Goal: Task Accomplishment & Management: Manage account settings

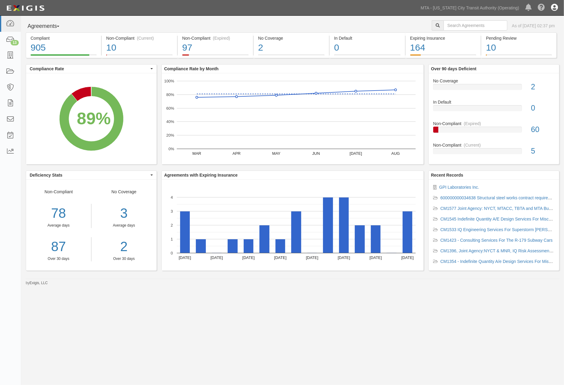
click at [555, 11] on icon at bounding box center [554, 7] width 7 height 7
click at [525, 35] on link "Sign Out" at bounding box center [537, 35] width 48 height 12
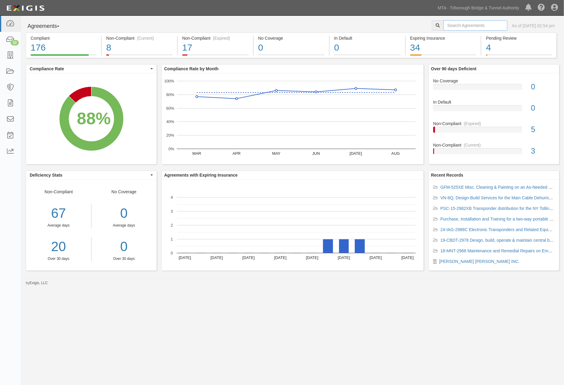
click at [458, 26] on input "text" at bounding box center [476, 25] width 64 height 10
type input "gfm527l"
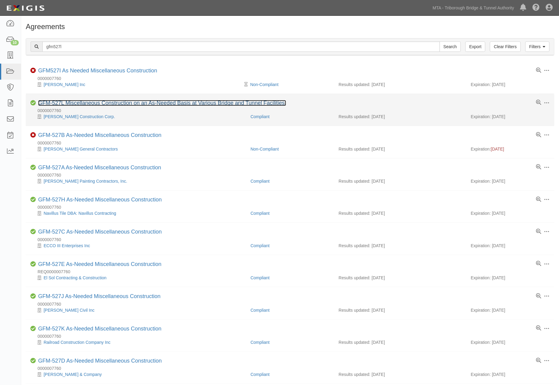
click at [89, 101] on link "GFM-527L Miscellaneous Construction on an As-Needed Basis at Various Bridge and…" at bounding box center [162, 103] width 248 height 6
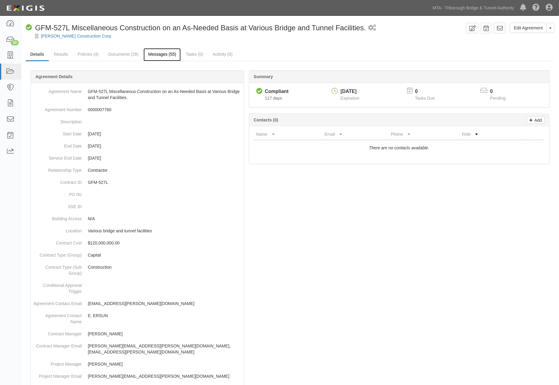
click at [153, 57] on link "Messages (55)" at bounding box center [162, 54] width 37 height 13
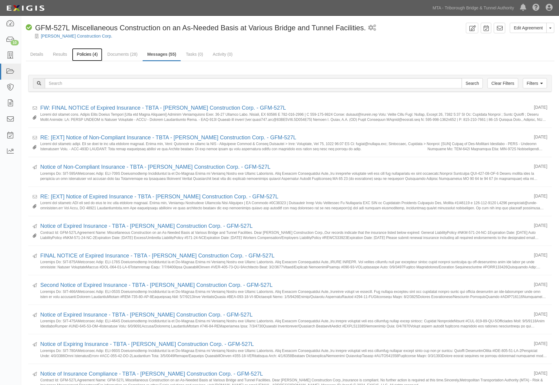
click at [84, 55] on link "Policies (4)" at bounding box center [87, 54] width 30 height 13
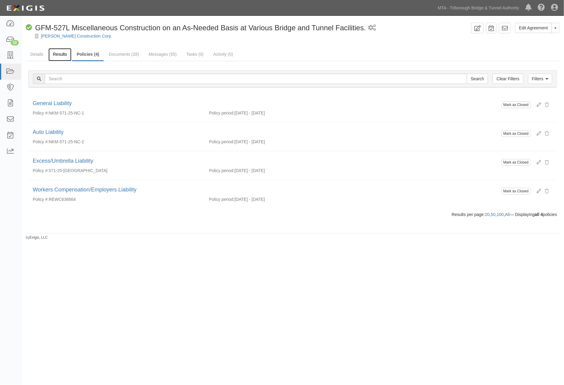
click at [58, 54] on link "Results" at bounding box center [59, 54] width 23 height 13
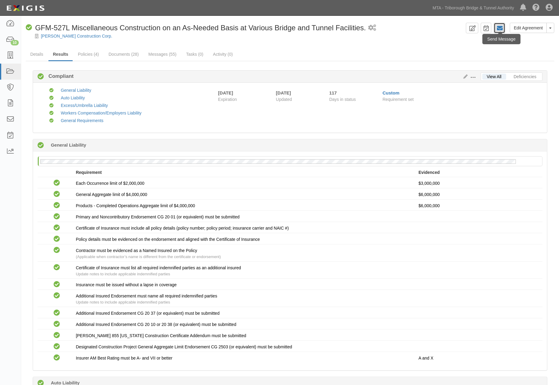
click at [500, 29] on icon at bounding box center [500, 28] width 6 height 6
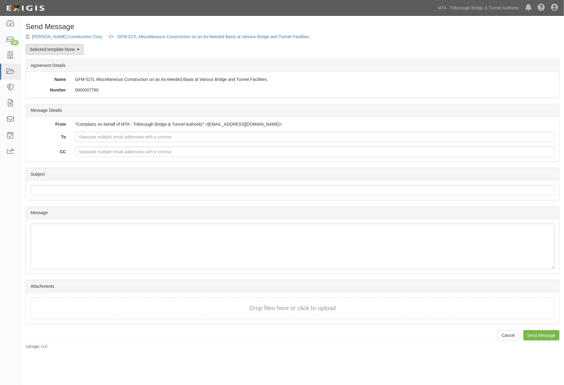
click at [51, 53] on link "Selected template: None" at bounding box center [55, 49] width 58 height 10
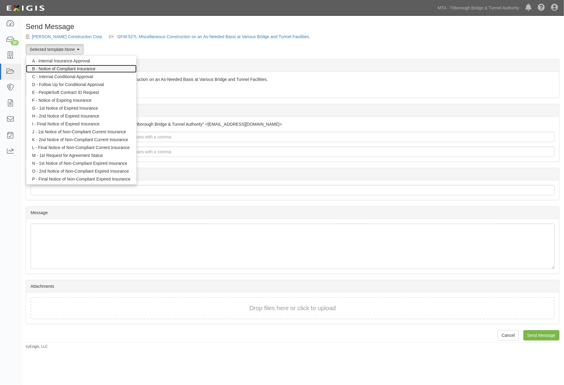
click at [51, 69] on link "B - Notice of Compliant Insurance" at bounding box center [81, 69] width 111 height 8
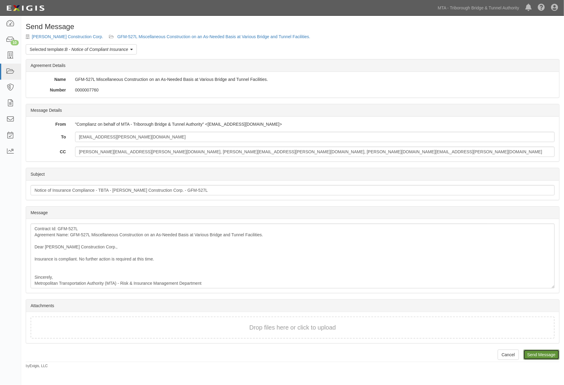
click at [550, 355] on input "Send Message" at bounding box center [542, 355] width 36 height 10
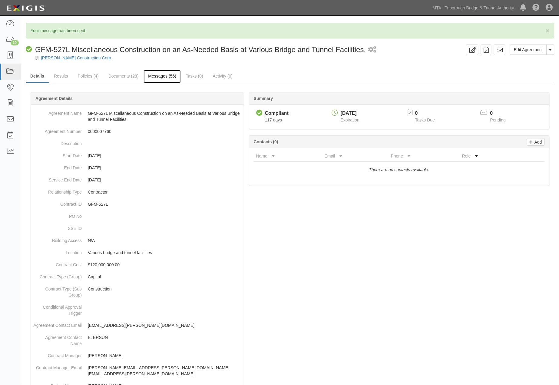
click at [171, 76] on link "Messages (56)" at bounding box center [162, 76] width 37 height 13
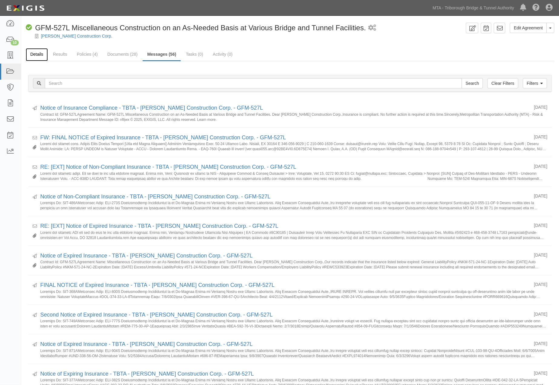
click at [39, 53] on link "Details" at bounding box center [37, 54] width 22 height 13
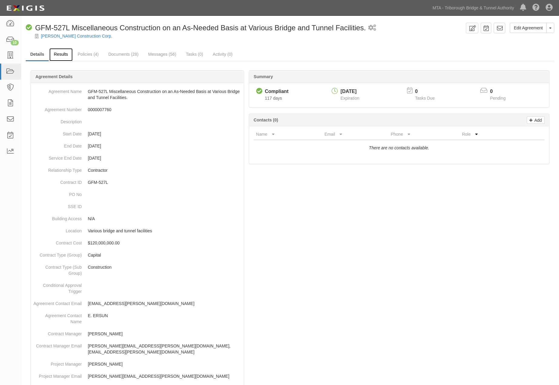
click at [56, 55] on link "Results" at bounding box center [60, 54] width 23 height 13
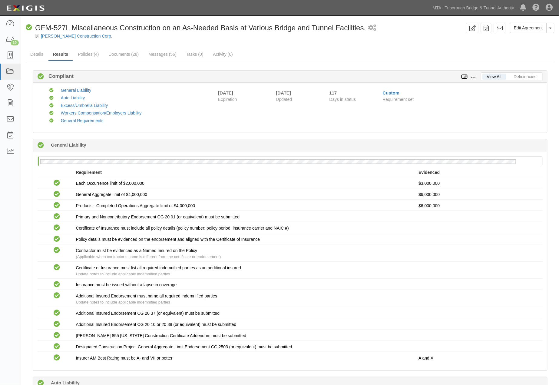
click at [466, 76] on icon at bounding box center [464, 77] width 7 height 4
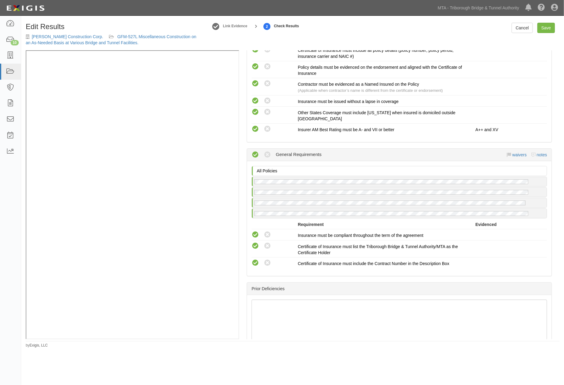
scroll to position [743, 0]
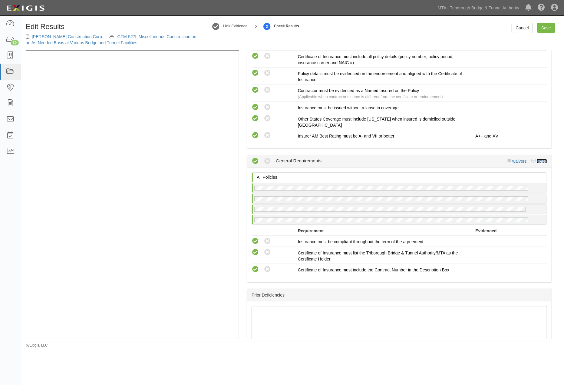
click at [537, 159] on link "notes" at bounding box center [542, 161] width 10 height 5
radio input "true"
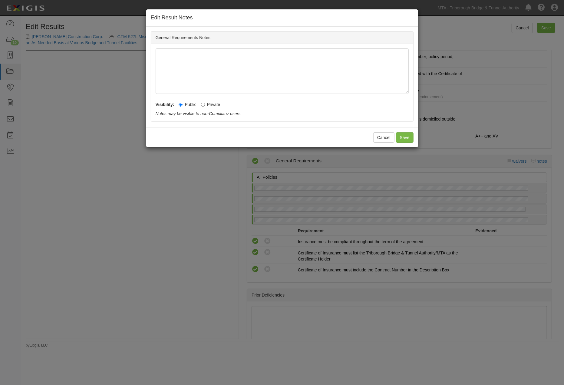
click at [212, 105] on label "Private" at bounding box center [210, 104] width 19 height 6
click at [205, 105] on input "Private" at bounding box center [203, 105] width 4 height 4
radio input "true"
click at [405, 138] on button "Save" at bounding box center [405, 137] width 18 height 10
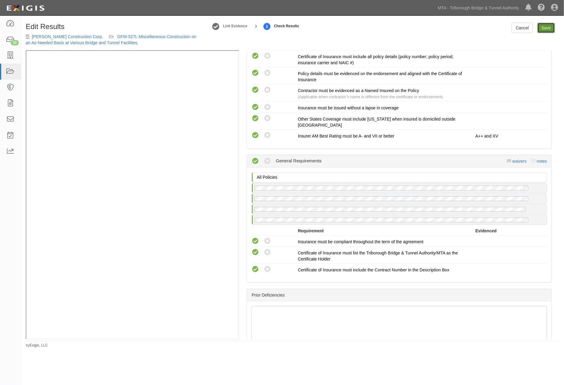
click at [544, 29] on link "Save" at bounding box center [547, 28] width 18 height 10
radio input "true"
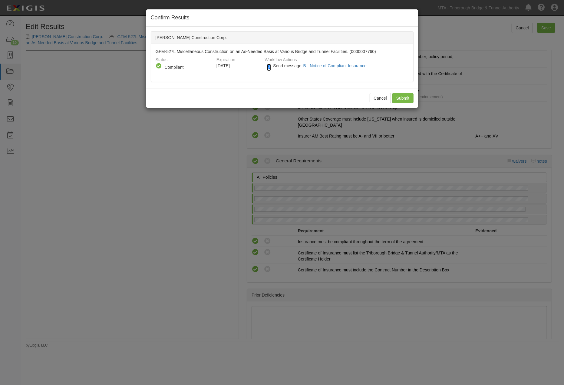
click at [270, 68] on input "Send message: B - Notice of Compliant Insurance" at bounding box center [269, 67] width 4 height 7
checkbox input "false"
click at [397, 96] on input "Submit" at bounding box center [403, 98] width 21 height 10
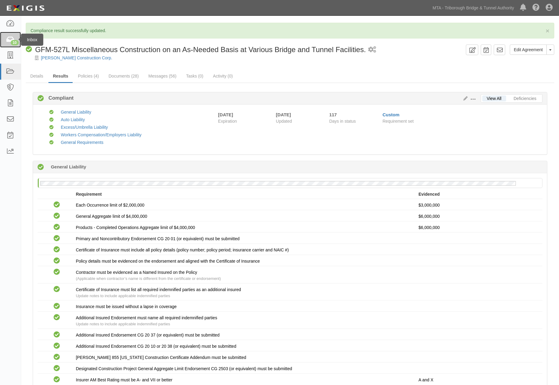
click at [11, 41] on div "10" at bounding box center [15, 42] width 8 height 5
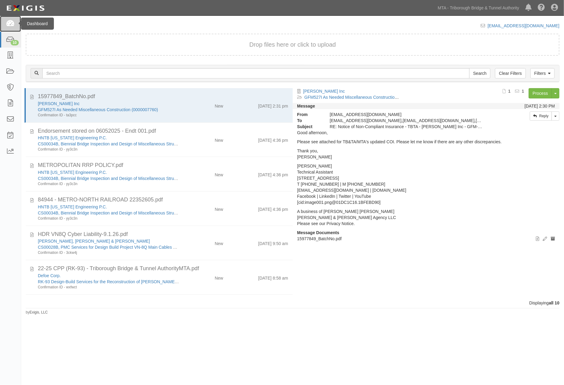
click at [9, 23] on icon at bounding box center [10, 23] width 8 height 7
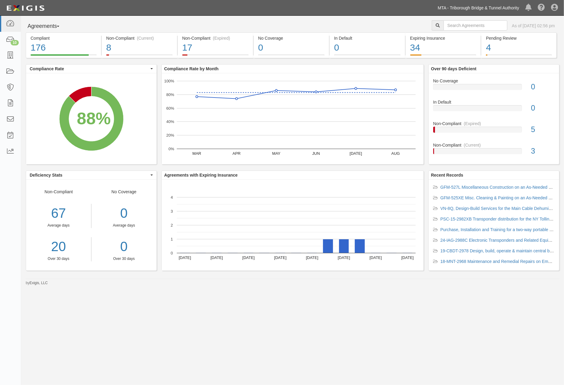
click at [502, 10] on link "MTA - Triborough Bridge & Tunnel Authority" at bounding box center [479, 8] width 88 height 12
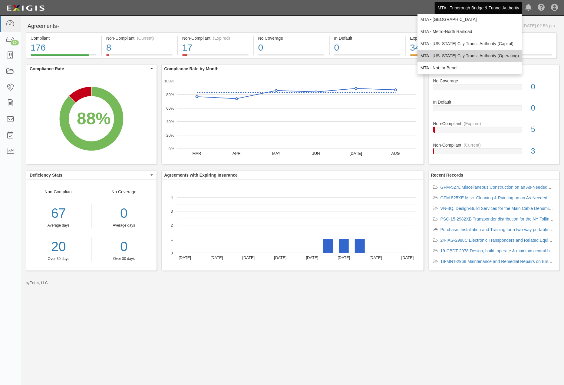
scroll to position [40, 0]
click at [447, 53] on link "MTA - [US_STATE] City Transit Authority (Operating)" at bounding box center [470, 54] width 104 height 12
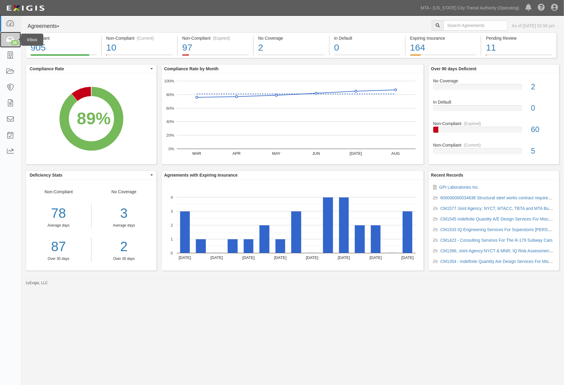
click at [8, 41] on icon at bounding box center [10, 39] width 8 height 7
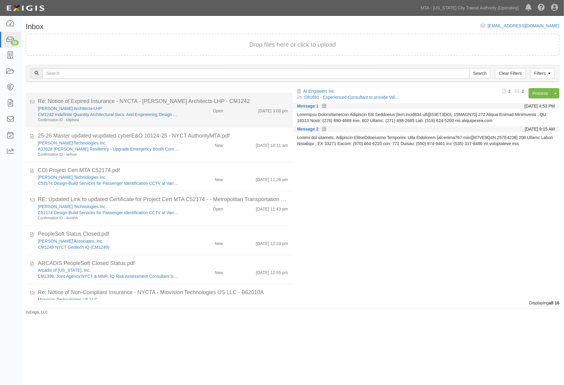
scroll to position [327, 0]
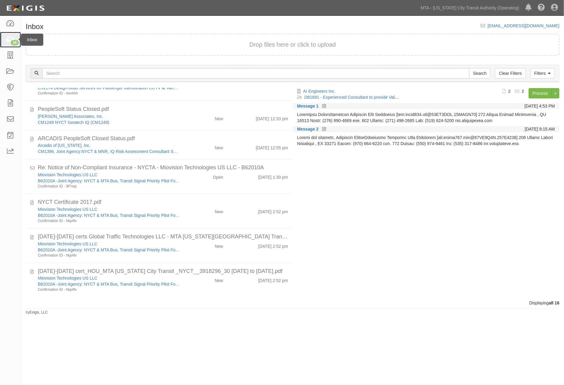
click at [9, 40] on icon at bounding box center [10, 39] width 8 height 7
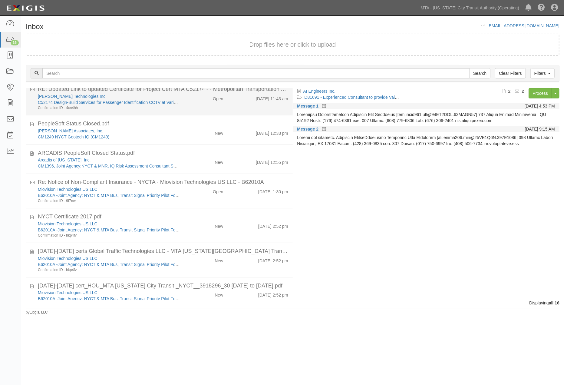
scroll to position [327, 0]
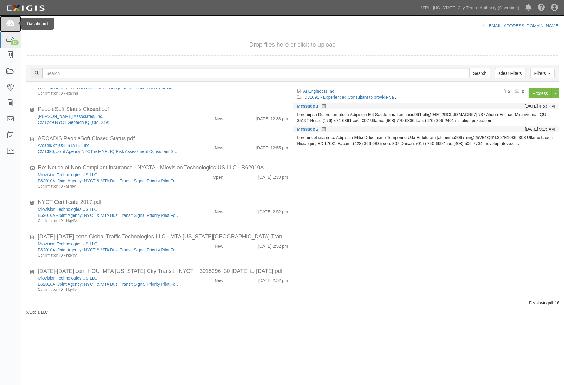
click at [8, 22] on icon at bounding box center [10, 23] width 8 height 7
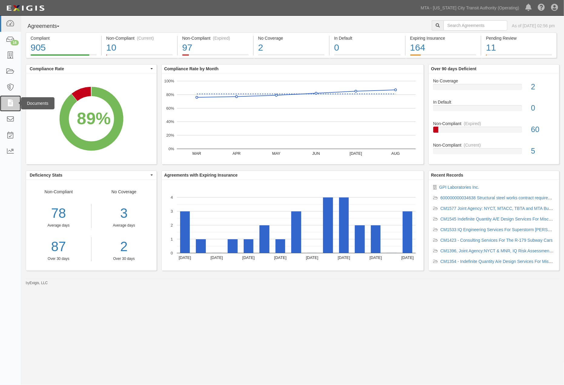
click at [8, 105] on icon at bounding box center [10, 103] width 8 height 7
click at [9, 117] on icon at bounding box center [10, 119] width 8 height 7
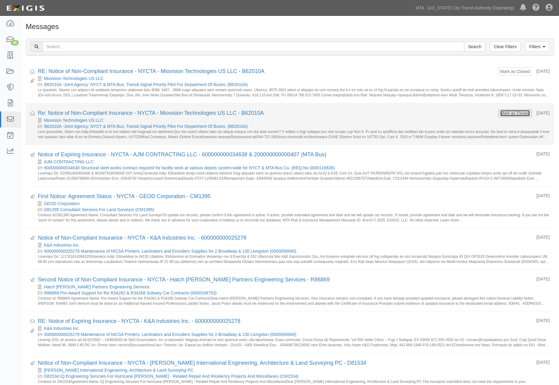
click at [510, 113] on button "Mark as Closed" at bounding box center [515, 113] width 30 height 7
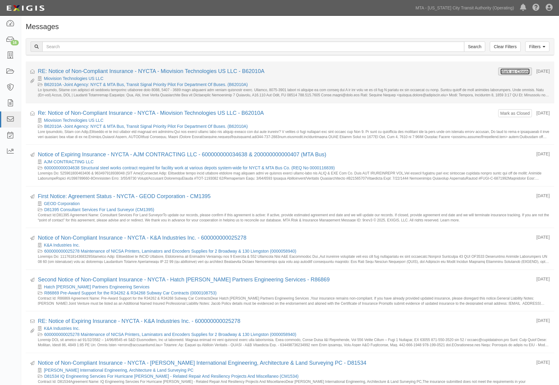
click at [510, 73] on button "Mark as Closed" at bounding box center [515, 71] width 30 height 7
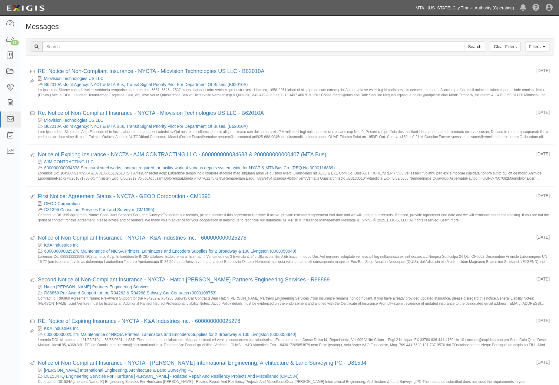
click at [450, 7] on link "MTA - [US_STATE] City Transit Authority (Operating)" at bounding box center [465, 8] width 104 height 12
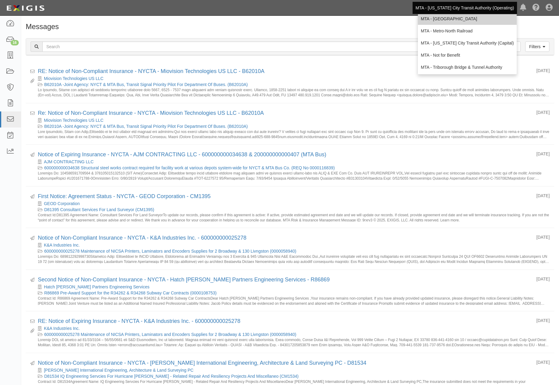
scroll to position [40, 0]
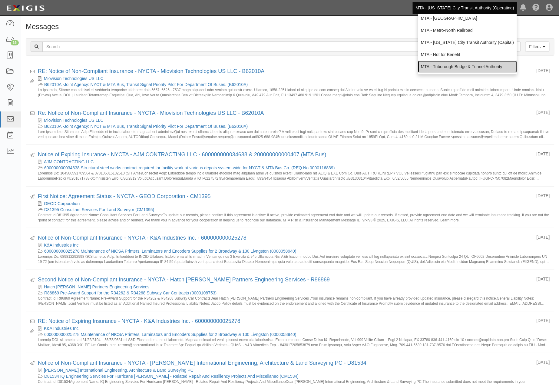
click at [443, 64] on link "MTA - Triborough Bridge & Tunnel Authority" at bounding box center [467, 67] width 99 height 12
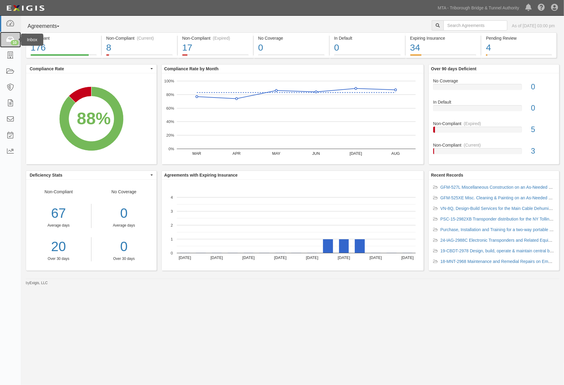
click at [8, 41] on icon at bounding box center [10, 39] width 8 height 7
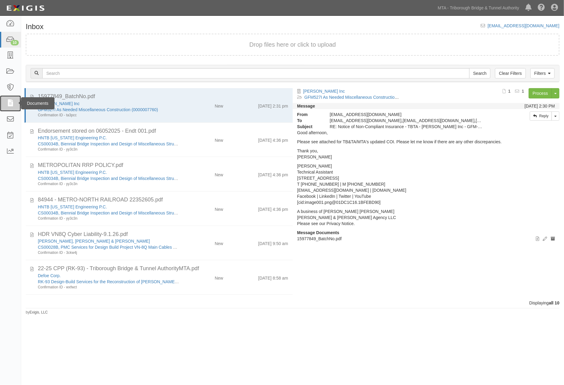
click at [10, 101] on icon at bounding box center [10, 103] width 8 height 7
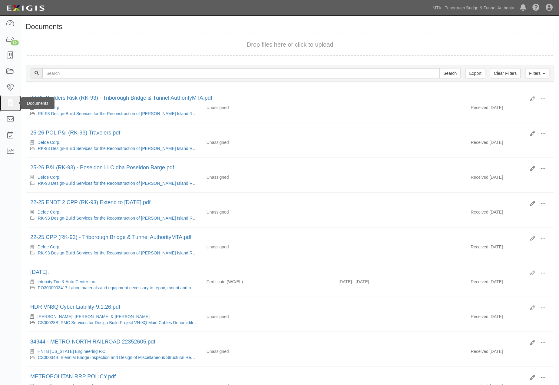
click at [10, 102] on icon at bounding box center [10, 103] width 8 height 7
click at [8, 119] on icon at bounding box center [10, 119] width 8 height 7
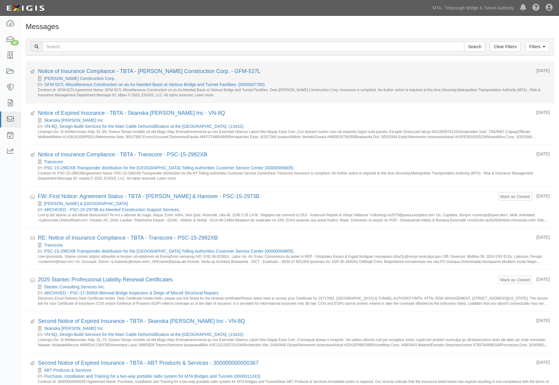
click at [123, 68] on div "Notice of Insurance Compliance - TBTA - [PERSON_NAME] Construction Corp. - GFM-…" at bounding box center [285, 72] width 494 height 8
click at [110, 72] on link "Notice of Insurance Compliance - TBTA - [PERSON_NAME] Construction Corp. - GFM-…" at bounding box center [149, 71] width 223 height 6
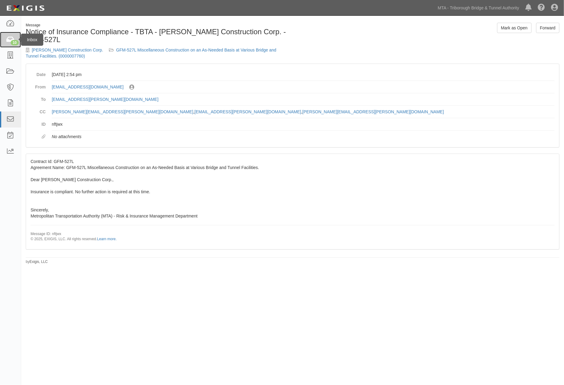
click at [10, 38] on icon at bounding box center [10, 39] width 8 height 7
click at [504, 8] on link "MTA - Triborough Bridge & Tunnel Authority" at bounding box center [479, 8] width 88 height 12
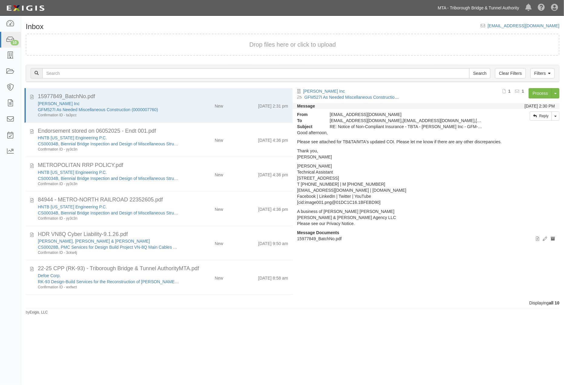
click at [505, 7] on link "MTA - Triborough Bridge & Tunnel Authority" at bounding box center [479, 8] width 88 height 12
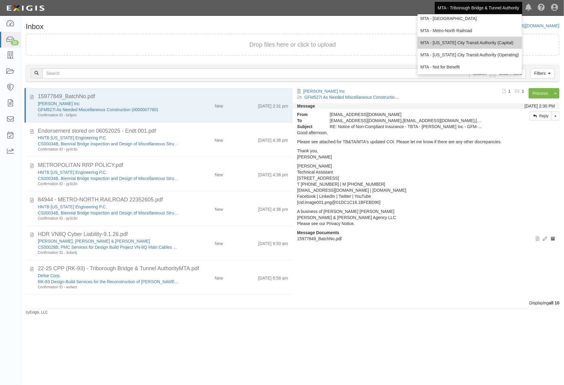
scroll to position [40, 0]
click at [459, 51] on link "MTA - [US_STATE] City Transit Authority (Operating)" at bounding box center [470, 54] width 104 height 12
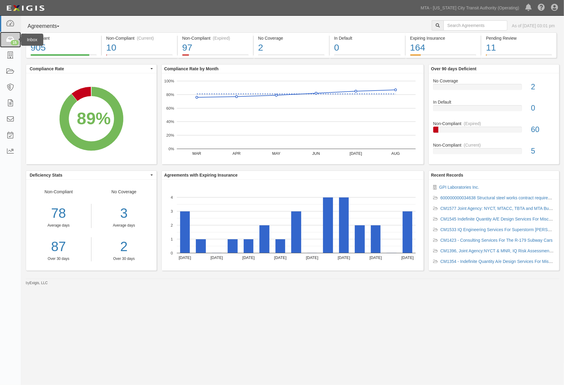
click at [6, 39] on icon at bounding box center [10, 39] width 8 height 7
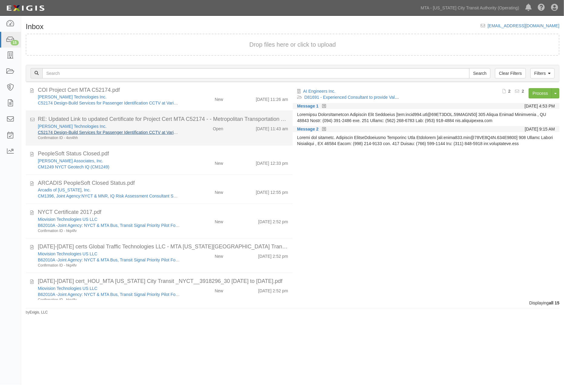
scroll to position [293, 0]
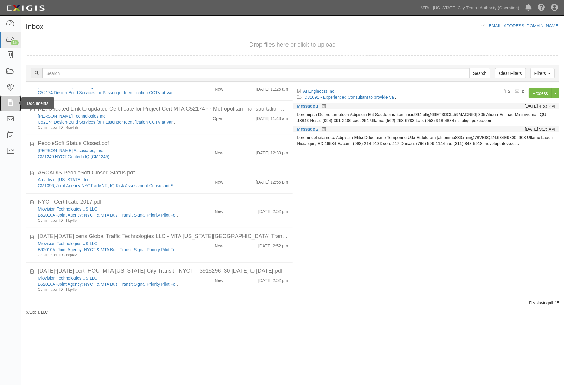
click at [9, 102] on icon at bounding box center [10, 103] width 8 height 7
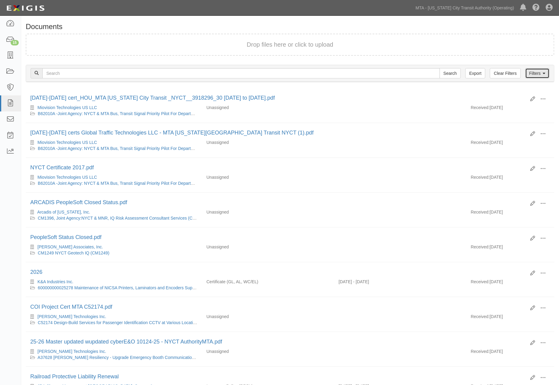
drag, startPoint x: 532, startPoint y: 71, endPoint x: 500, endPoint y: 71, distance: 32.1
click at [532, 71] on link "Filters" at bounding box center [537, 73] width 24 height 10
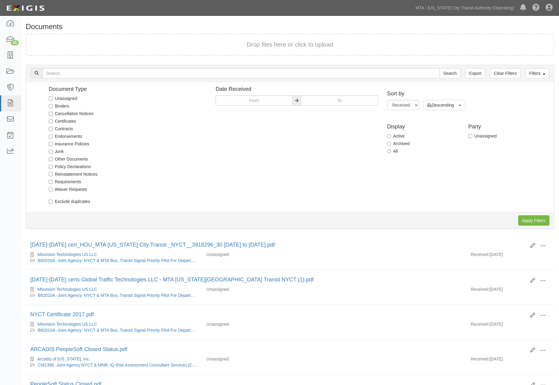
click at [69, 98] on label "Unassigned" at bounding box center [63, 98] width 28 height 6
click at [53, 98] on input "Unassigned" at bounding box center [51, 99] width 4 height 4
checkbox input "true"
click at [525, 220] on input "Apply Filters" at bounding box center [534, 220] width 31 height 10
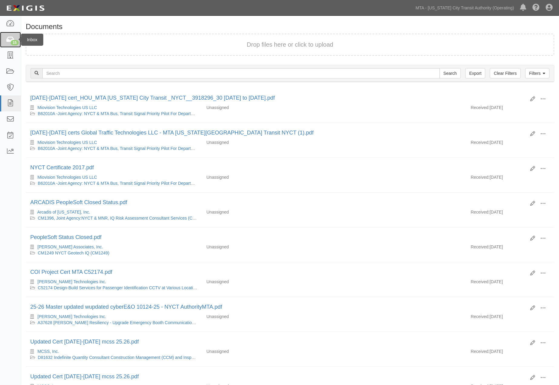
click at [8, 37] on icon at bounding box center [10, 39] width 8 height 7
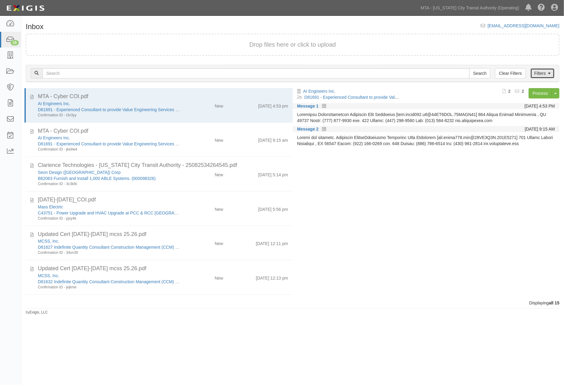
click at [547, 74] on link "Filters" at bounding box center [543, 73] width 24 height 10
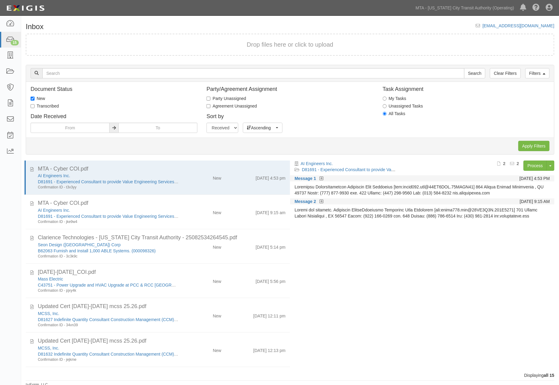
click at [46, 104] on label "Transcribed" at bounding box center [45, 106] width 28 height 6
click at [35, 104] on input "Transcribed" at bounding box center [33, 106] width 4 height 4
checkbox input "true"
click at [39, 97] on label "New" at bounding box center [38, 98] width 15 height 6
click at [35, 97] on input "New" at bounding box center [33, 99] width 4 height 4
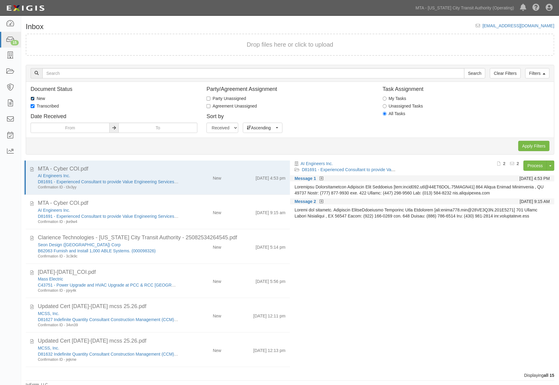
checkbox input "false"
click at [531, 143] on input "Apply Filters" at bounding box center [534, 146] width 31 height 10
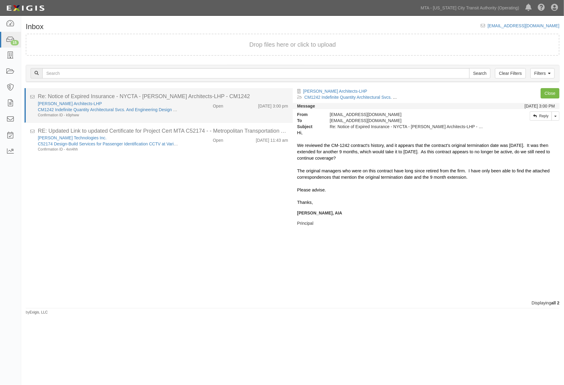
click at [196, 117] on li "Re: Notice of Expired Insurance - NYCTA - [PERSON_NAME] Architects-LHP - CM1242…" at bounding box center [159, 105] width 268 height 35
click at [197, 111] on div "[PERSON_NAME] Architects-LHP CM1242 Indefinite Quantity Architectural Svcs. And…" at bounding box center [163, 109] width 260 height 17
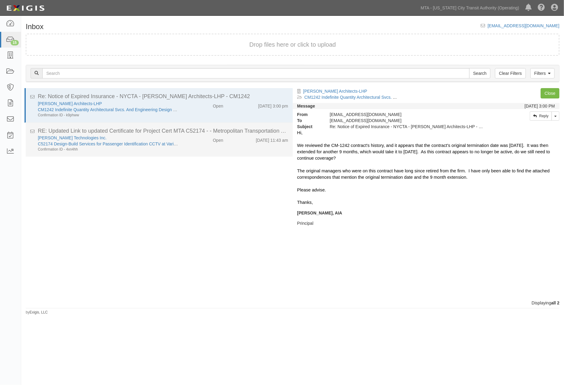
click at [197, 149] on div "[PERSON_NAME] Technologies Inc. C52174 Design-Build Services for Passenger Iden…" at bounding box center [163, 143] width 260 height 17
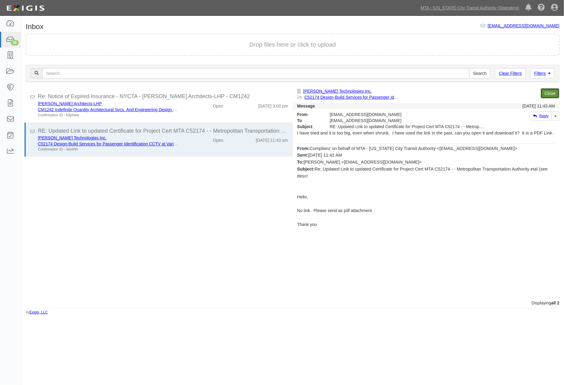
click at [547, 92] on link "Close" at bounding box center [550, 93] width 19 height 10
click at [550, 91] on link "Close" at bounding box center [550, 93] width 19 height 10
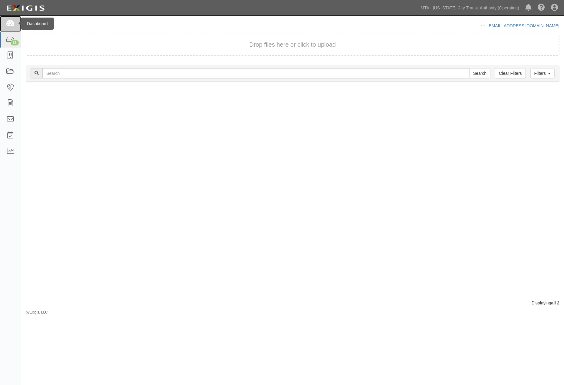
click at [7, 23] on icon at bounding box center [10, 23] width 8 height 7
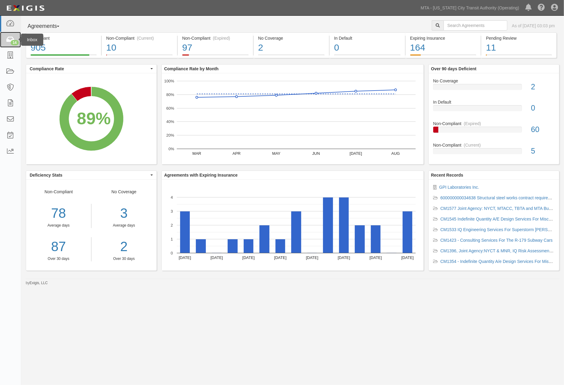
click at [8, 39] on icon at bounding box center [10, 39] width 8 height 7
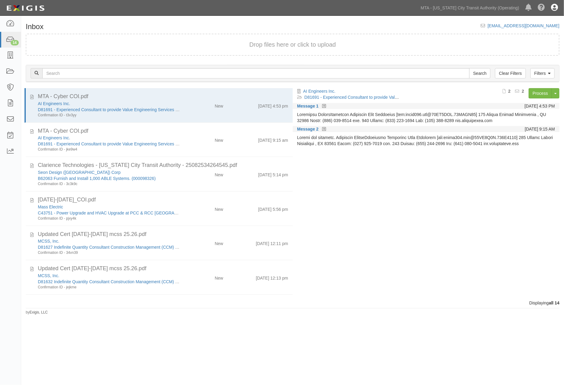
click at [554, 5] on icon at bounding box center [554, 7] width 7 height 7
click at [532, 37] on link "Sign Out" at bounding box center [537, 35] width 48 height 12
